Goal: Find specific page/section

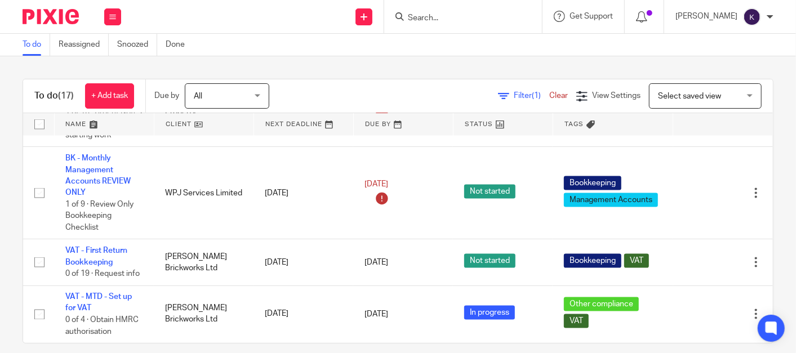
scroll to position [1065, 0]
click at [492, 21] on input "Search" at bounding box center [457, 19] width 101 height 10
type input "p"
click at [116, 15] on icon at bounding box center [112, 17] width 7 height 7
click at [109, 105] on link "Team" at bounding box center [107, 102] width 19 height 8
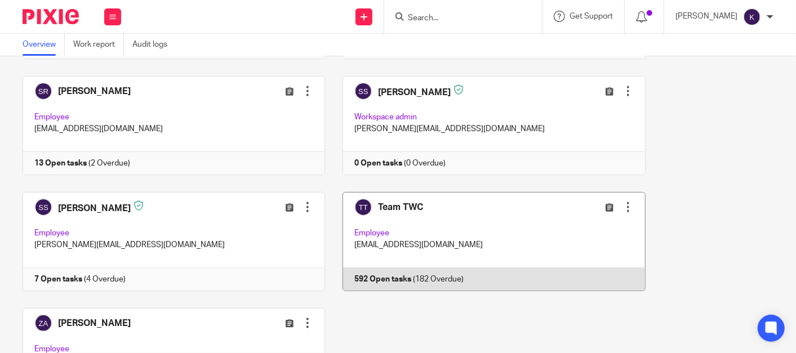
scroll to position [751, 0]
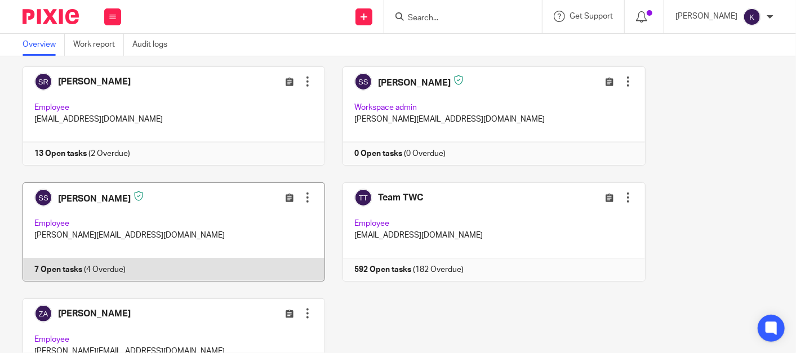
click at [172, 209] on link at bounding box center [165, 232] width 320 height 99
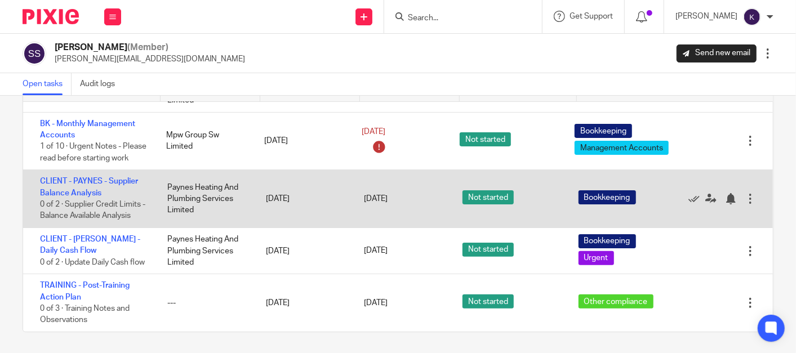
scroll to position [74, 0]
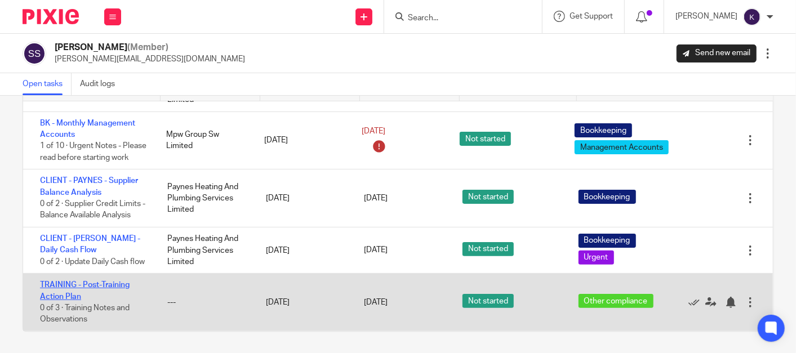
click at [112, 286] on link "TRAINING - Post-Training Action Plan" at bounding box center [85, 290] width 90 height 19
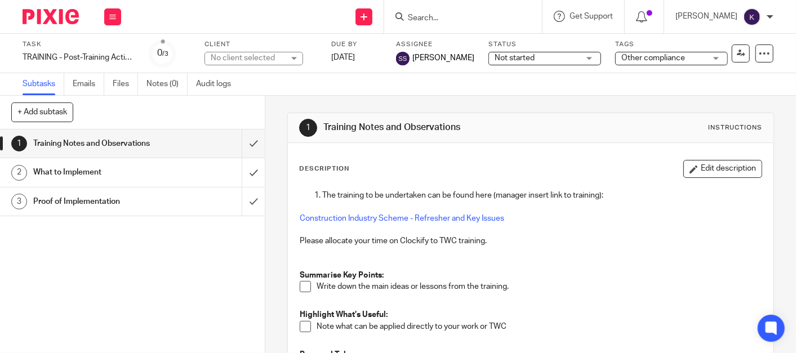
click at [557, 229] on p "Construction Industry Scheme - Refresher and Key Issues" at bounding box center [531, 224] width 462 height 23
